Goal: Task Accomplishment & Management: Complete application form

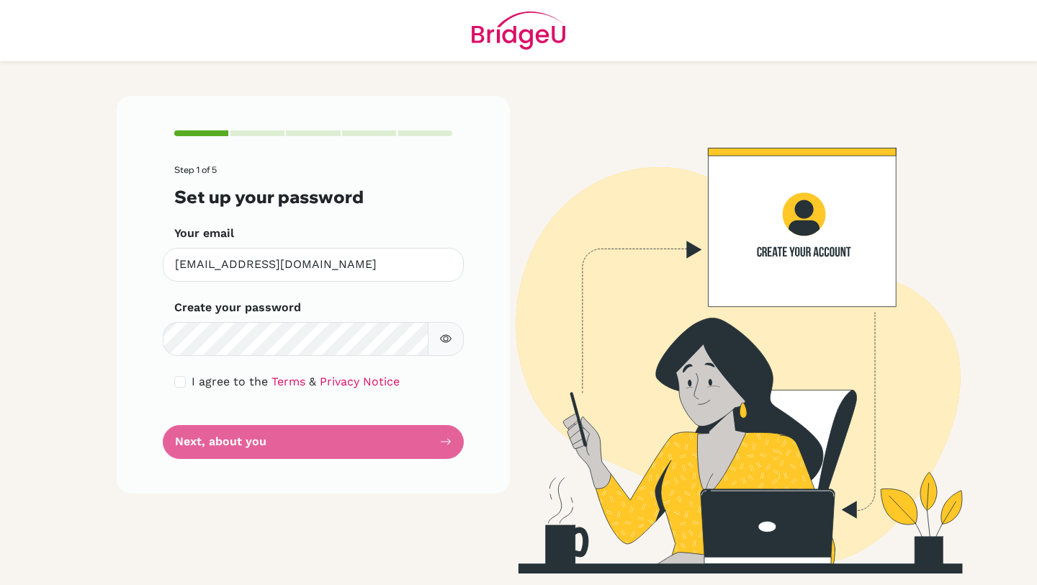
click at [442, 339] on icon "button" at bounding box center [446, 339] width 12 height 12
click at [183, 382] on input "checkbox" at bounding box center [180, 382] width 12 height 12
checkbox input "true"
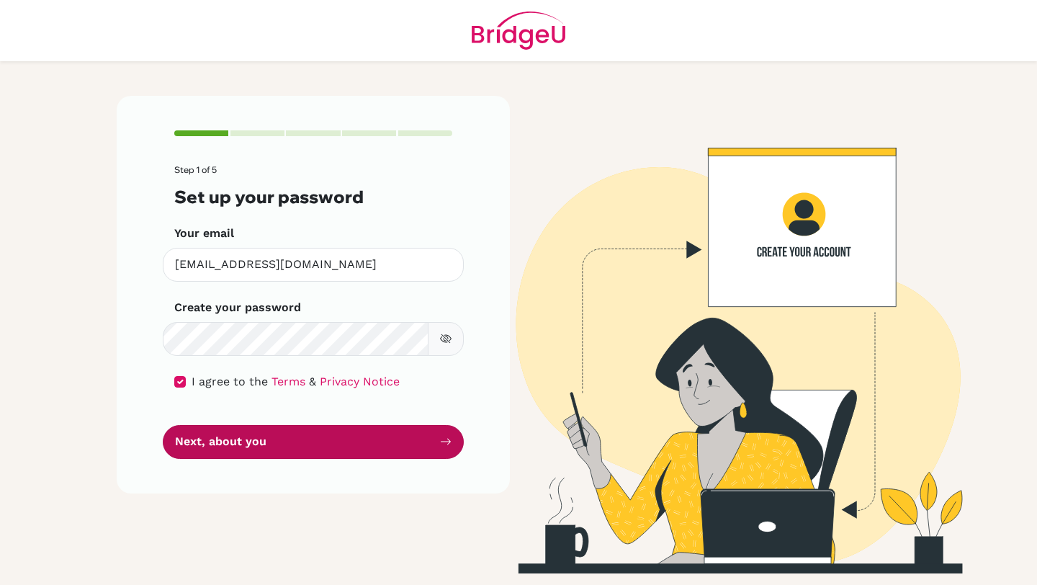
click at [206, 446] on button "Next, about you" at bounding box center [313, 442] width 301 height 34
click at [218, 444] on button "Next, about you" at bounding box center [313, 442] width 301 height 34
click at [325, 441] on button "Next, about you" at bounding box center [313, 442] width 301 height 34
click at [328, 437] on button "Next, about you" at bounding box center [313, 442] width 301 height 34
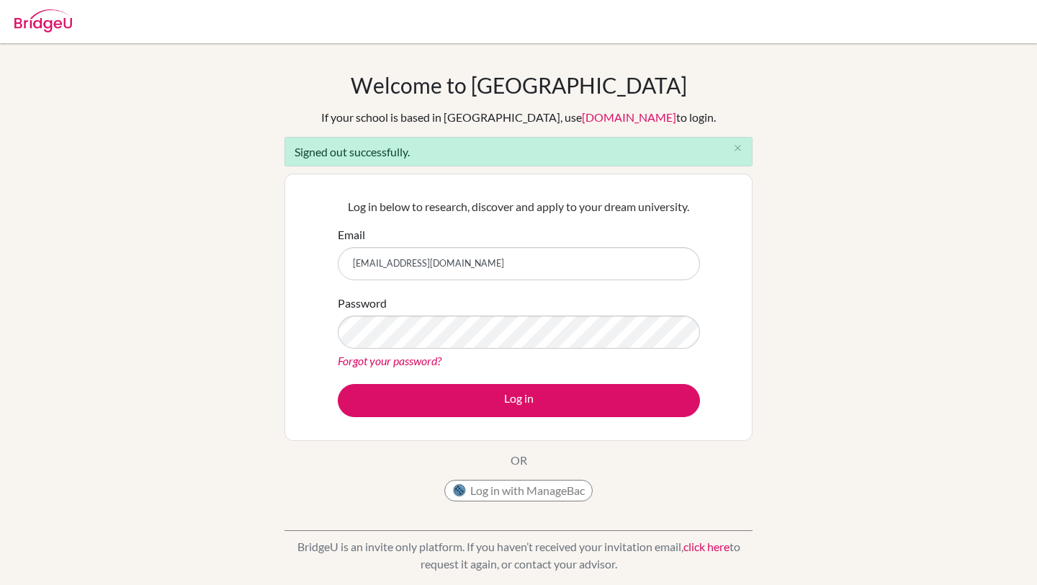
type input "[EMAIL_ADDRESS][DOMAIN_NAME]"
click at [338, 384] on button "Log in" at bounding box center [519, 400] width 362 height 33
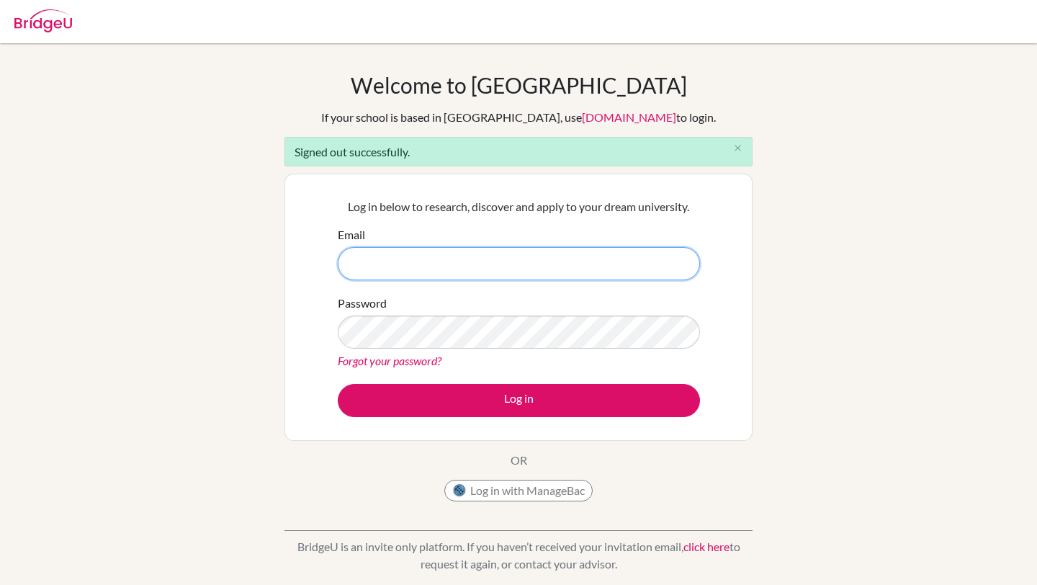
type input "[EMAIL_ADDRESS][DOMAIN_NAME]"
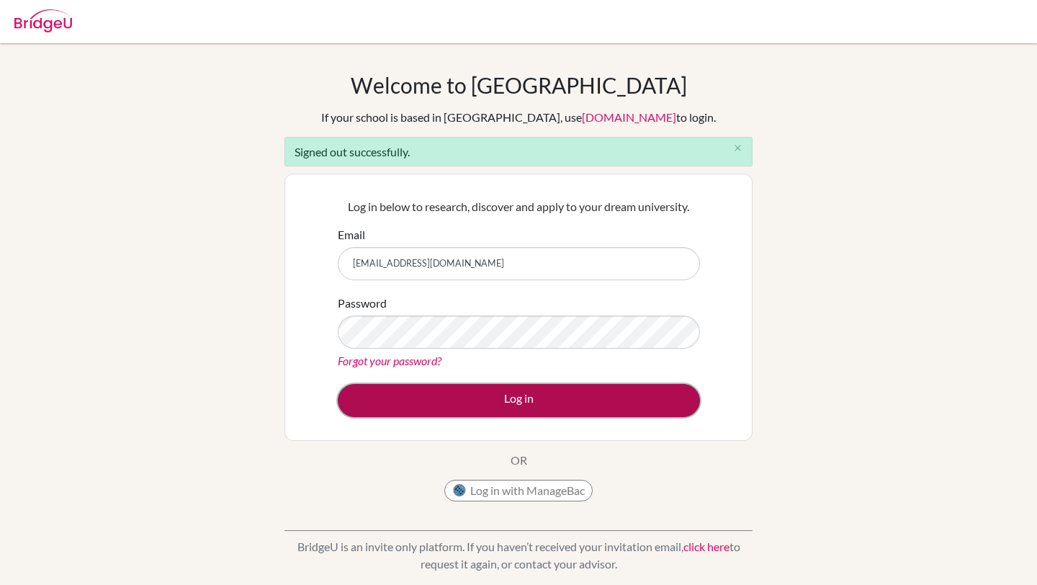
click at [501, 392] on button "Log in" at bounding box center [519, 400] width 362 height 33
